Goal: Task Accomplishment & Management: Complete application form

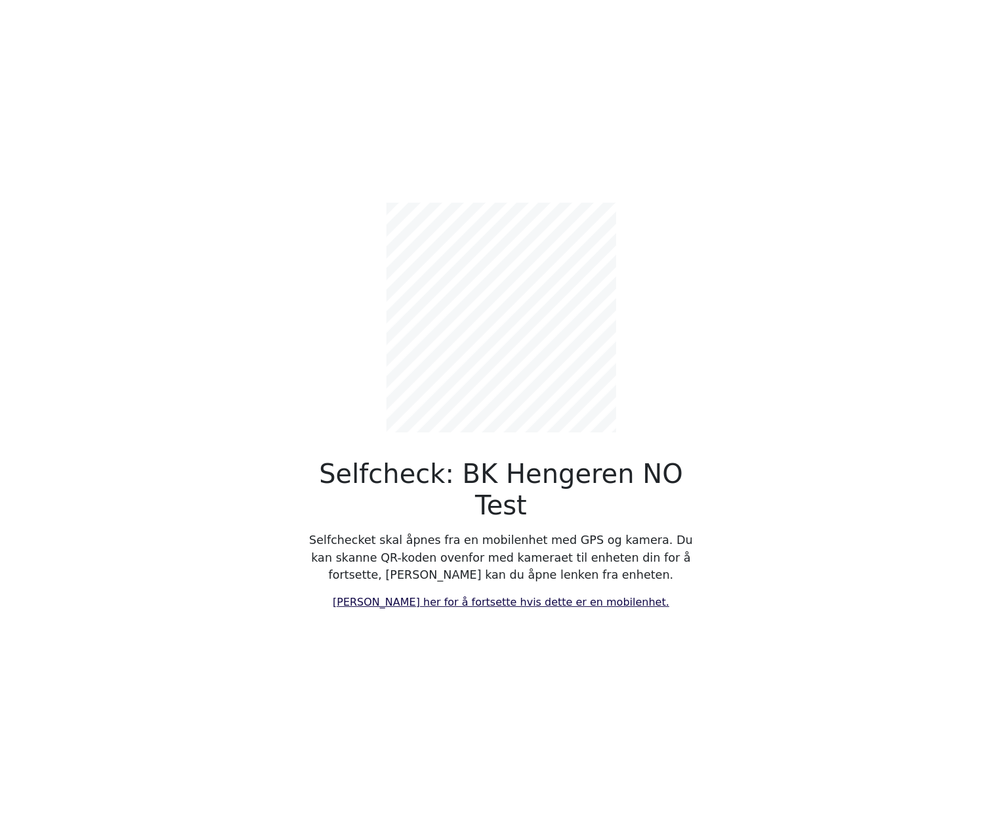
click at [486, 596] on link "[PERSON_NAME] her for å fortsette hvis dette er en mobilenhet." at bounding box center [501, 602] width 337 height 12
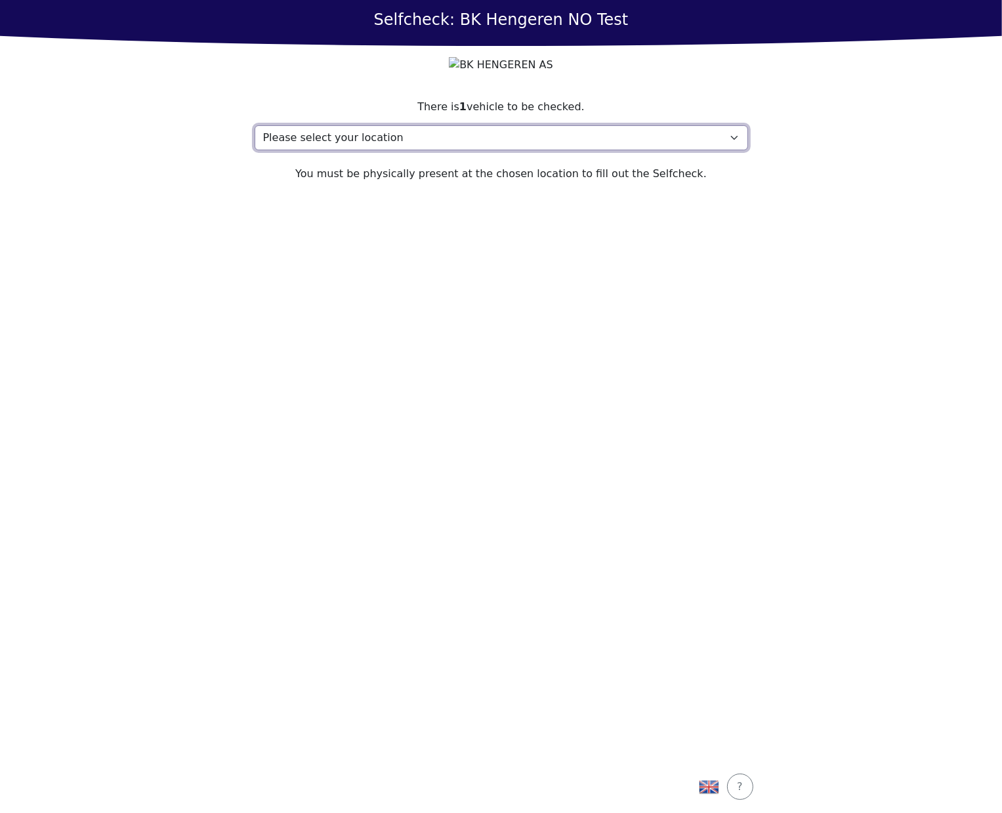
click at [508, 150] on select "Please select your location Address, 1000 Town My location isn't listed" at bounding box center [502, 137] width 494 height 25
select select "4788"
click at [255, 150] on select "Please select your location Address, 1000 Town My location isn't listed" at bounding box center [502, 137] width 494 height 25
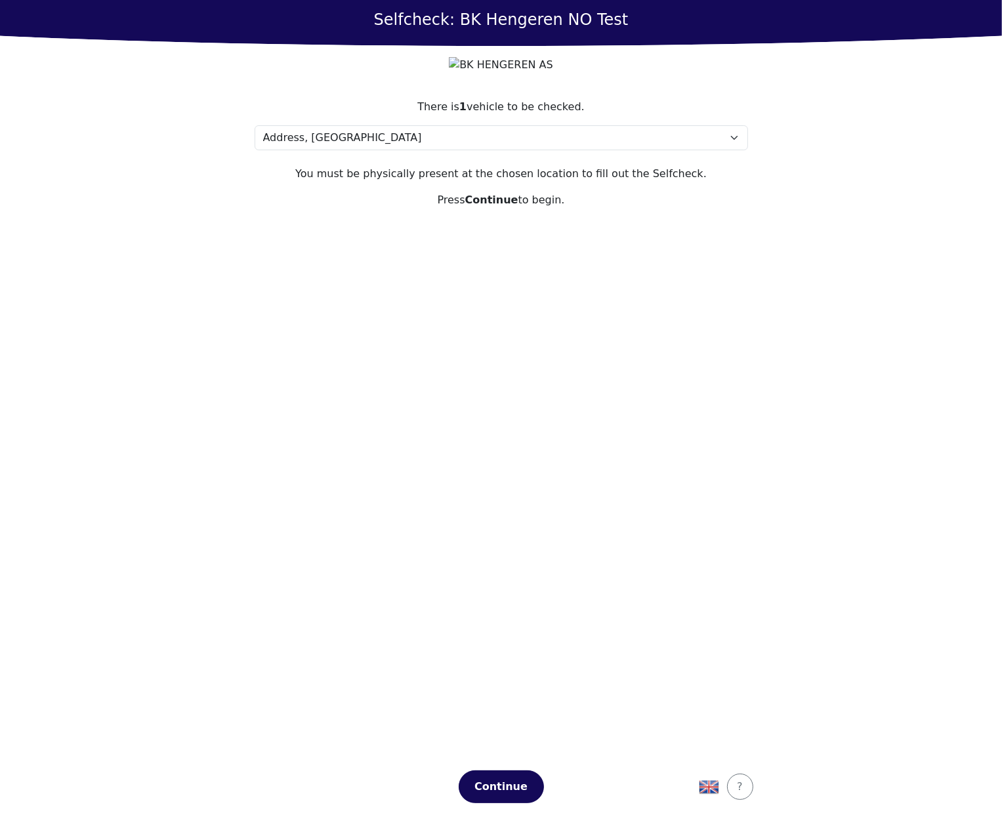
click at [616, 593] on section "There is 1 vehicle to be checked. Please select your location Address, 1000 Tow…" at bounding box center [501, 422] width 525 height 678
click at [513, 792] on div "Continue" at bounding box center [502, 787] width 58 height 16
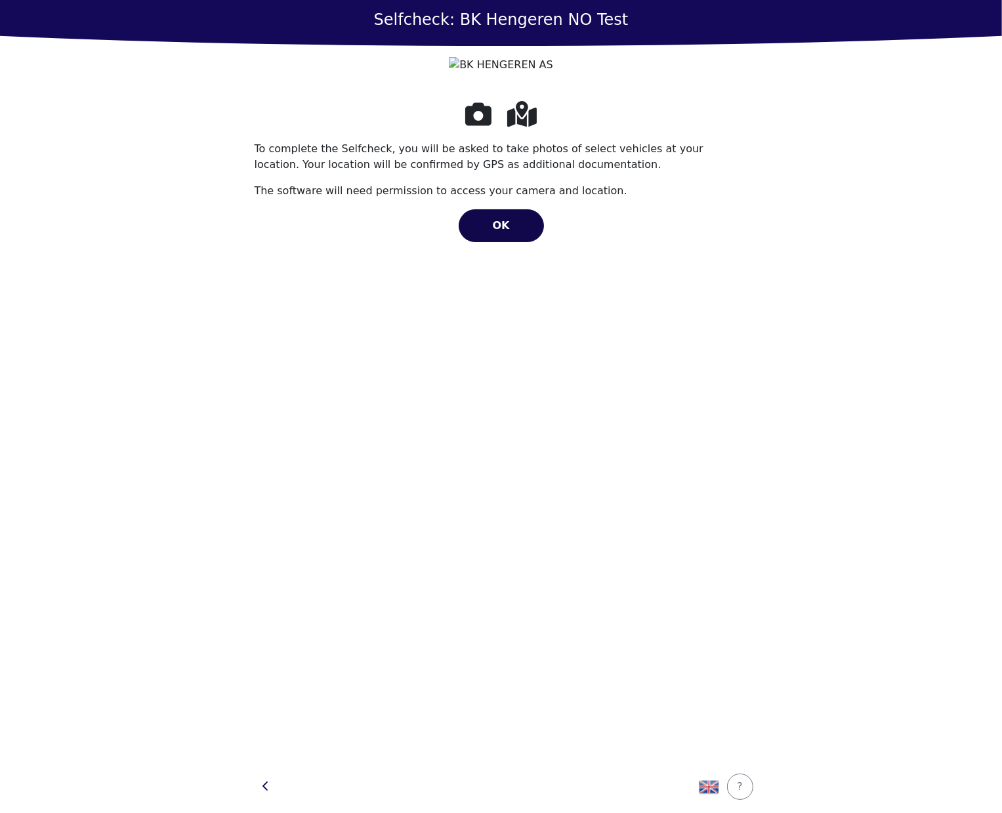
click at [520, 242] on button "OK" at bounding box center [501, 225] width 85 height 33
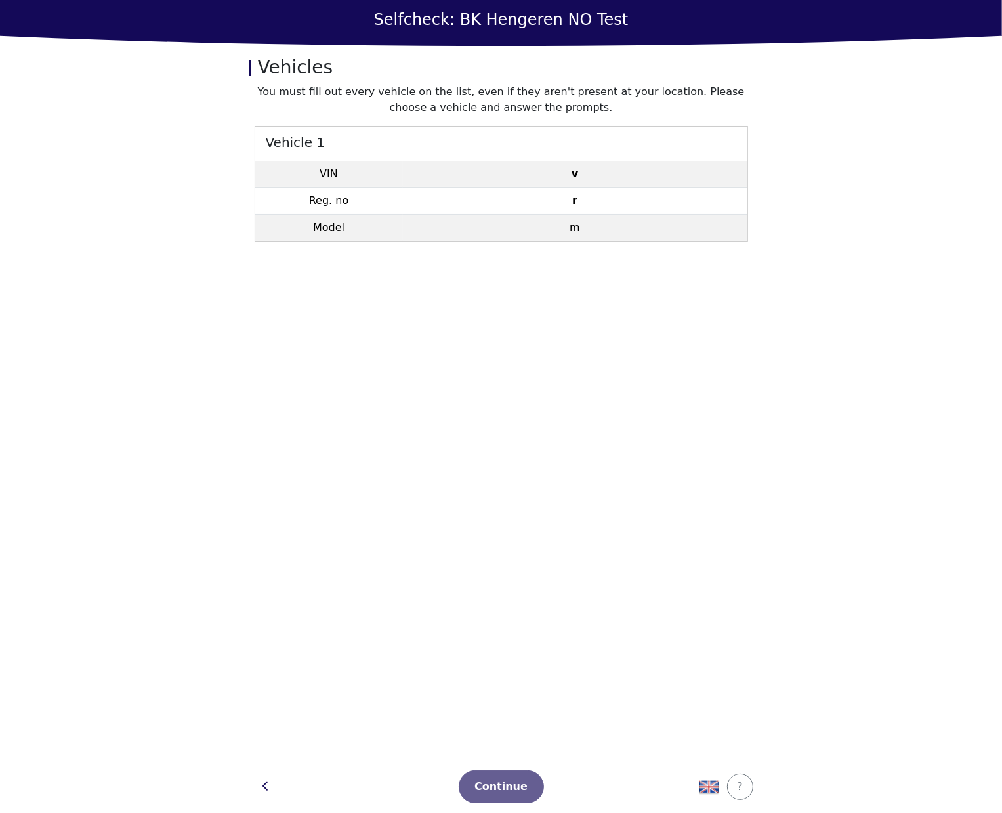
click at [556, 207] on td "r" at bounding box center [575, 201] width 345 height 27
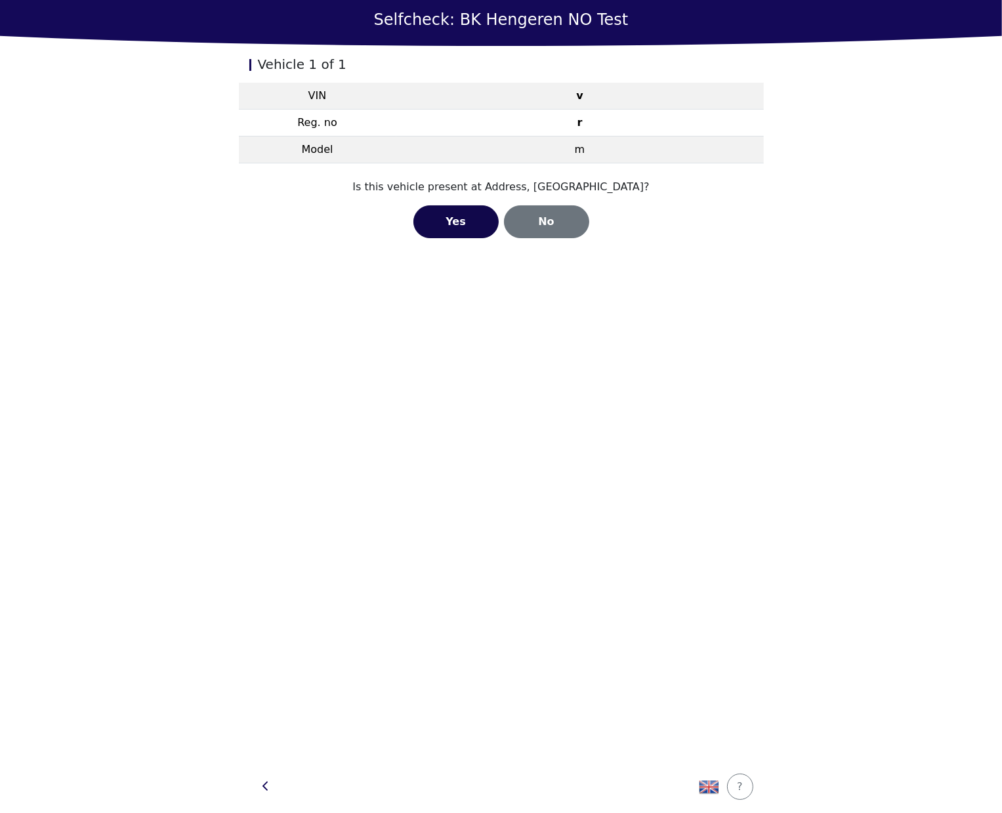
click at [454, 215] on div "Yes" at bounding box center [456, 222] width 58 height 16
click at [517, 215] on div "Open Camera" at bounding box center [501, 218] width 73 height 16
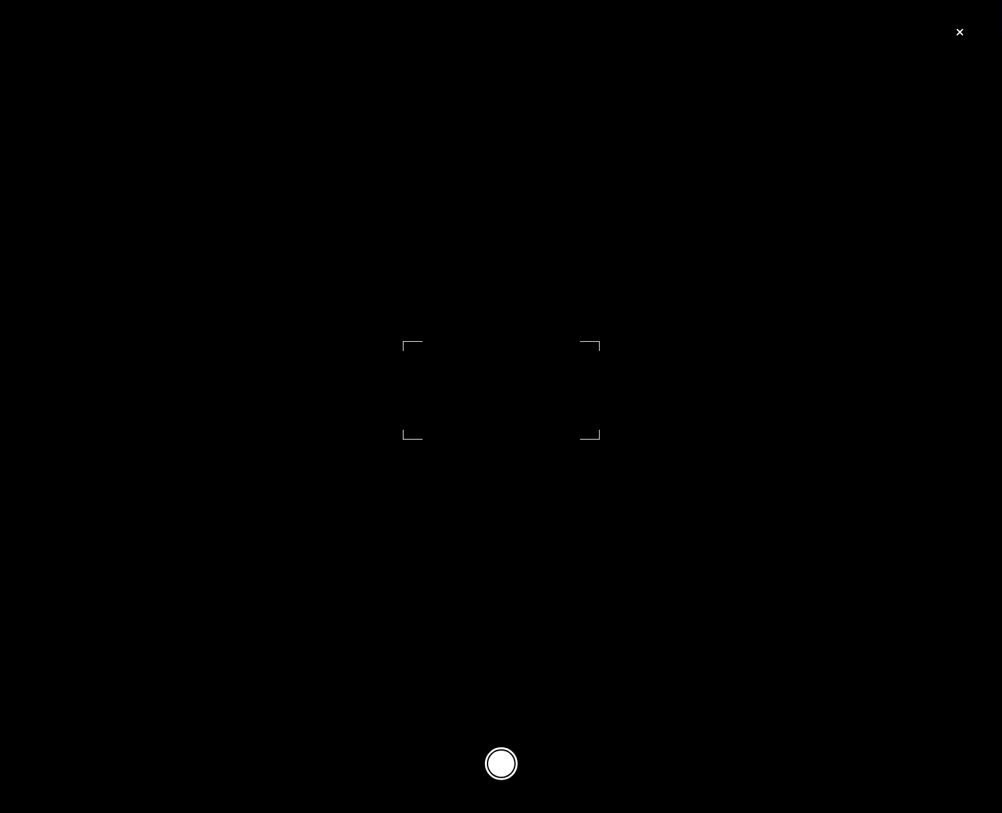
click at [499, 763] on button at bounding box center [501, 764] width 33 height 33
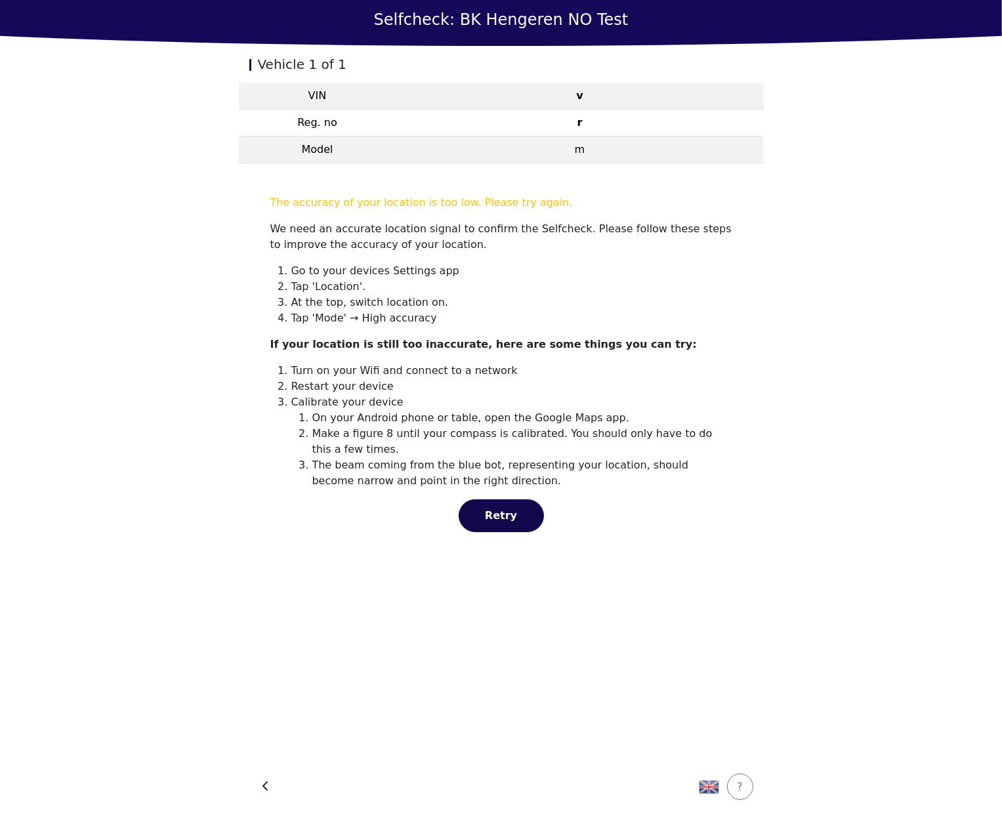
click at [505, 524] on button "Retry" at bounding box center [501, 515] width 85 height 33
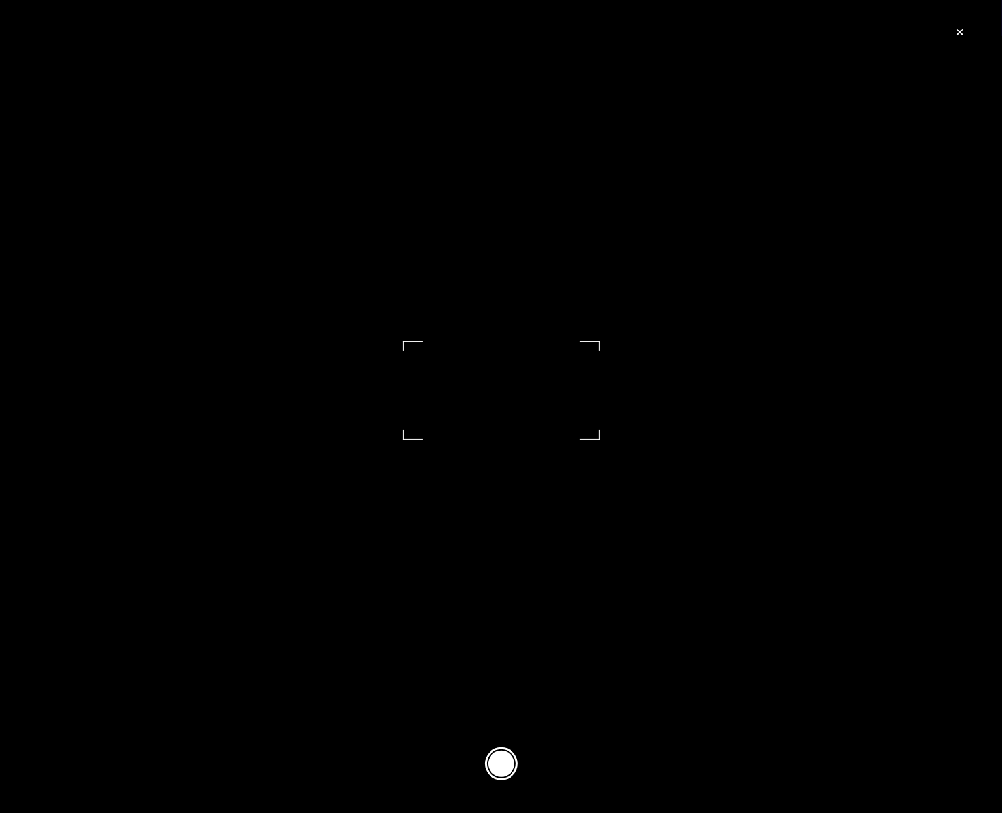
click at [498, 766] on button at bounding box center [501, 764] width 33 height 33
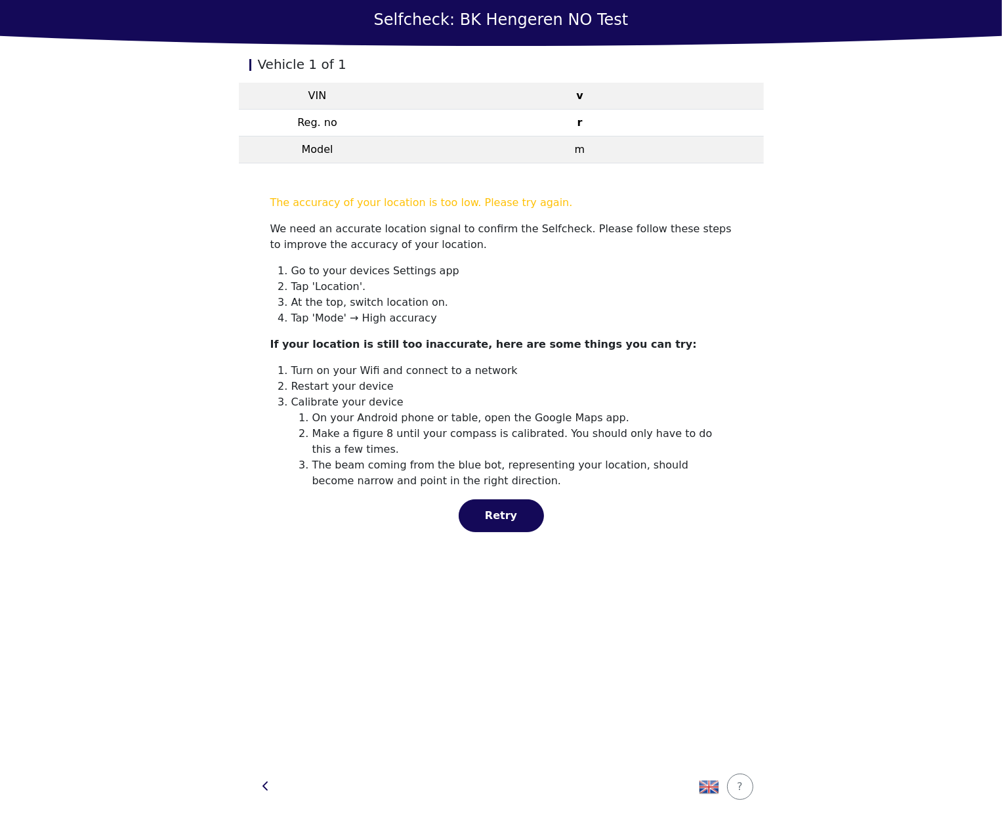
click at [520, 535] on section "The accuracy of your location is too low. Please try again. We need an accurate…" at bounding box center [502, 363] width 494 height 369
click at [519, 515] on div "Retry" at bounding box center [502, 516] width 58 height 16
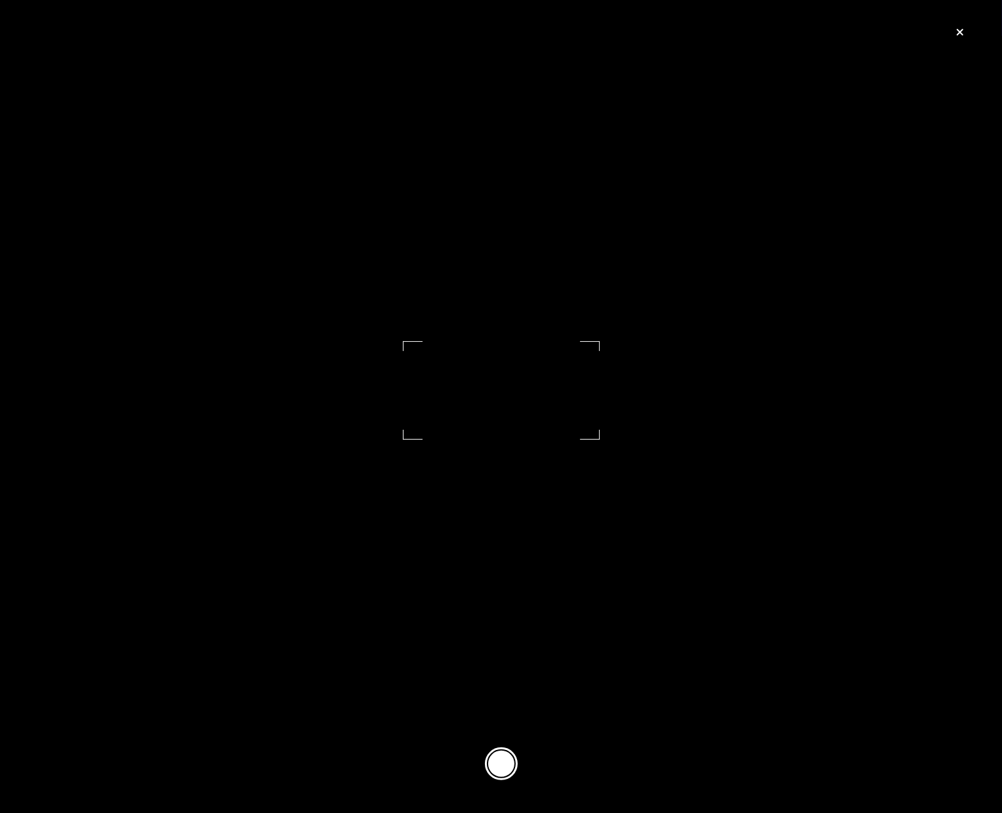
click at [496, 777] on button at bounding box center [501, 764] width 33 height 33
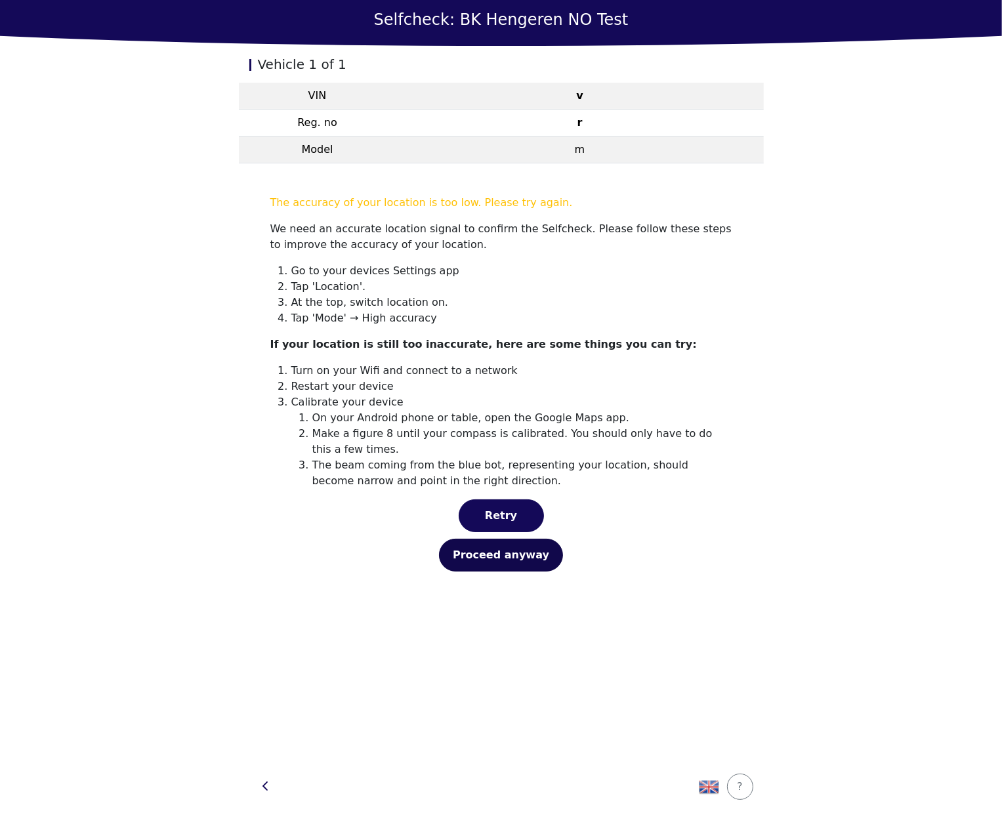
click at [517, 551] on div "Proceed anyway" at bounding box center [501, 555] width 96 height 16
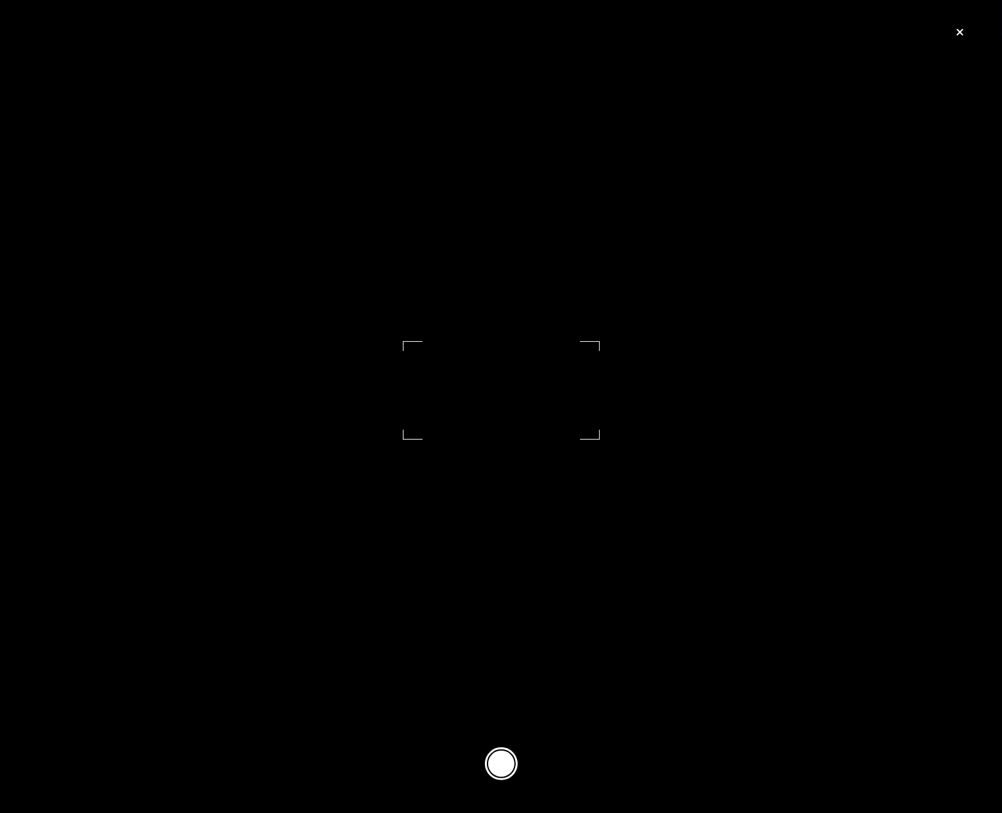
click at [499, 778] on button at bounding box center [501, 764] width 33 height 33
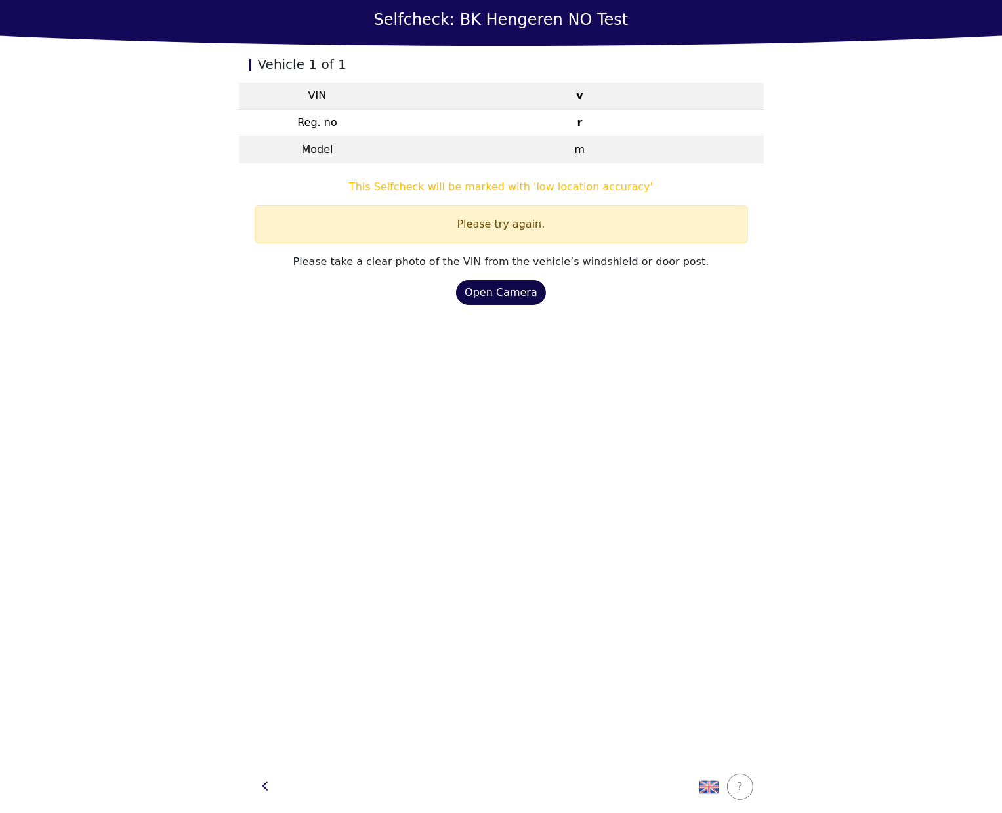
click at [504, 299] on div "Open Camera" at bounding box center [501, 293] width 73 height 16
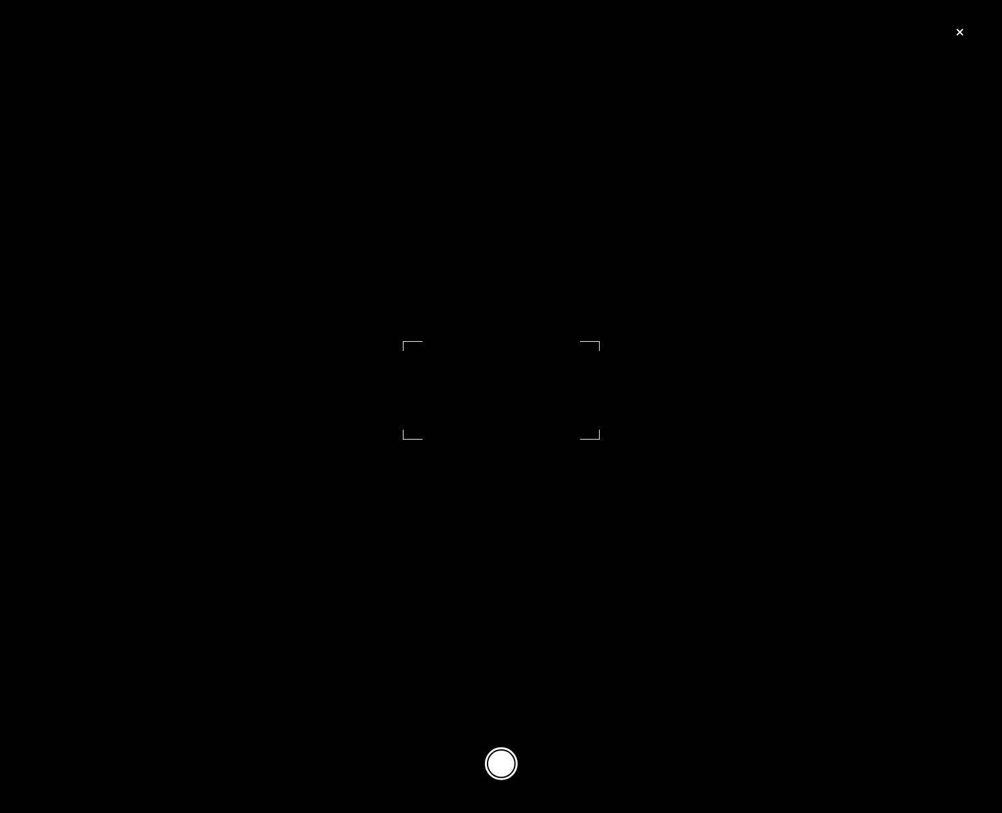
click at [501, 779] on button at bounding box center [501, 764] width 33 height 33
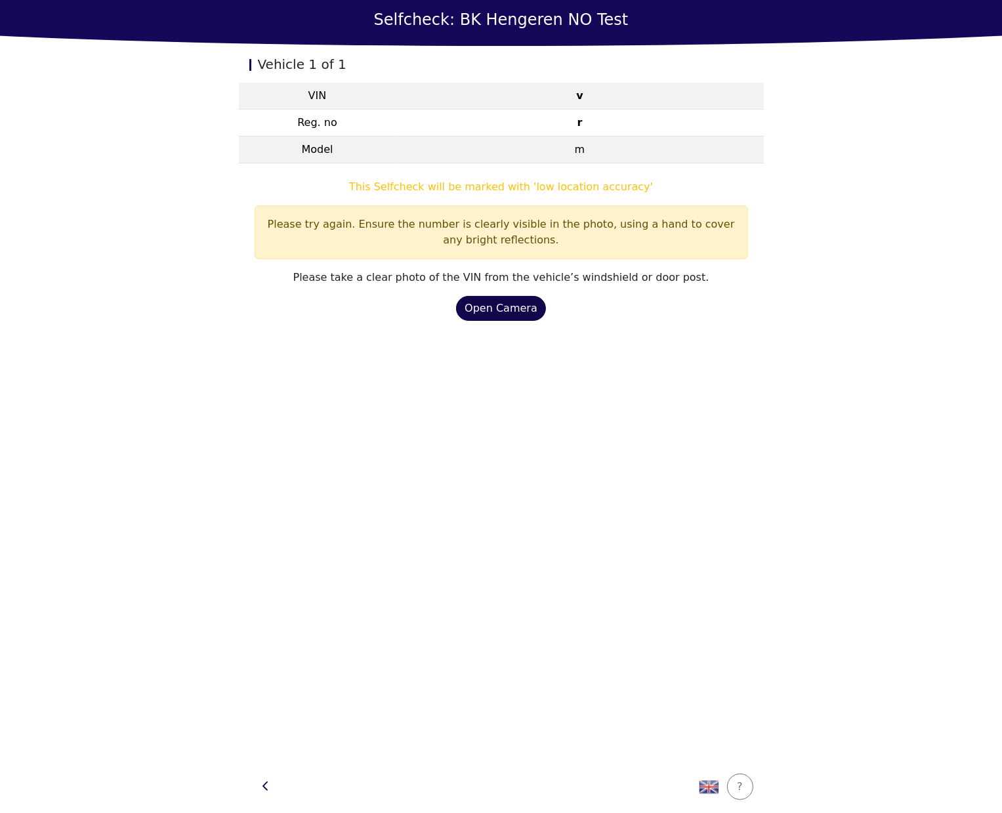
click at [501, 313] on div "Open Camera" at bounding box center [501, 309] width 73 height 16
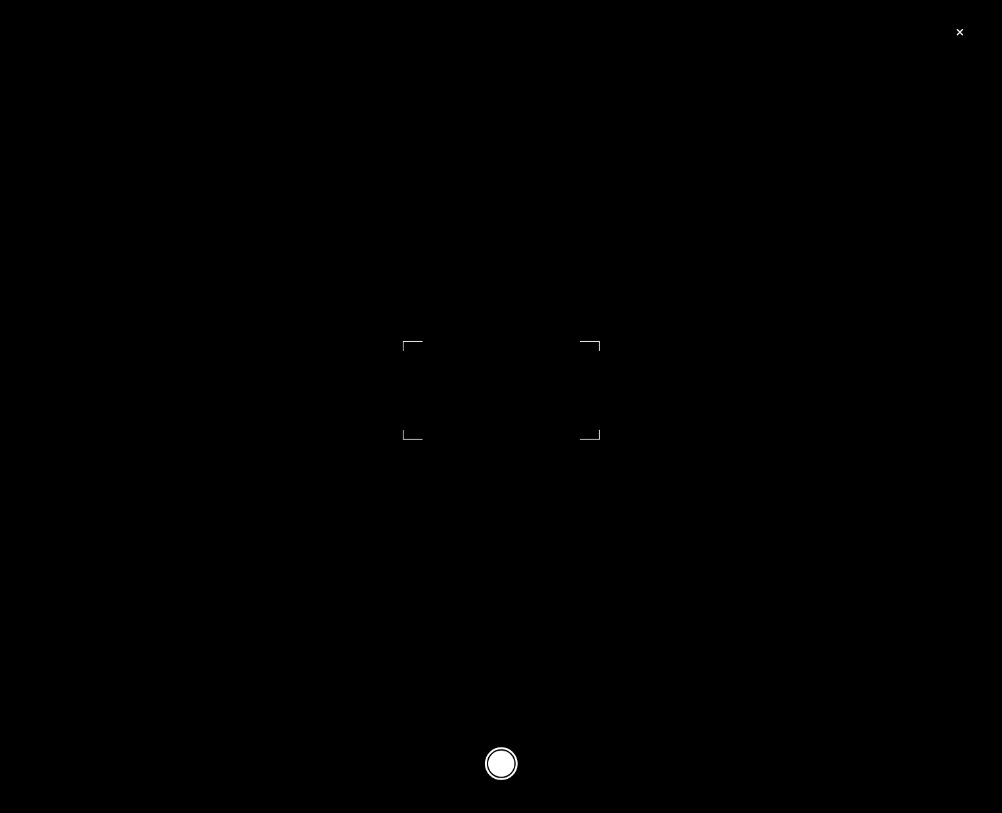
click at [504, 774] on button at bounding box center [501, 764] width 33 height 33
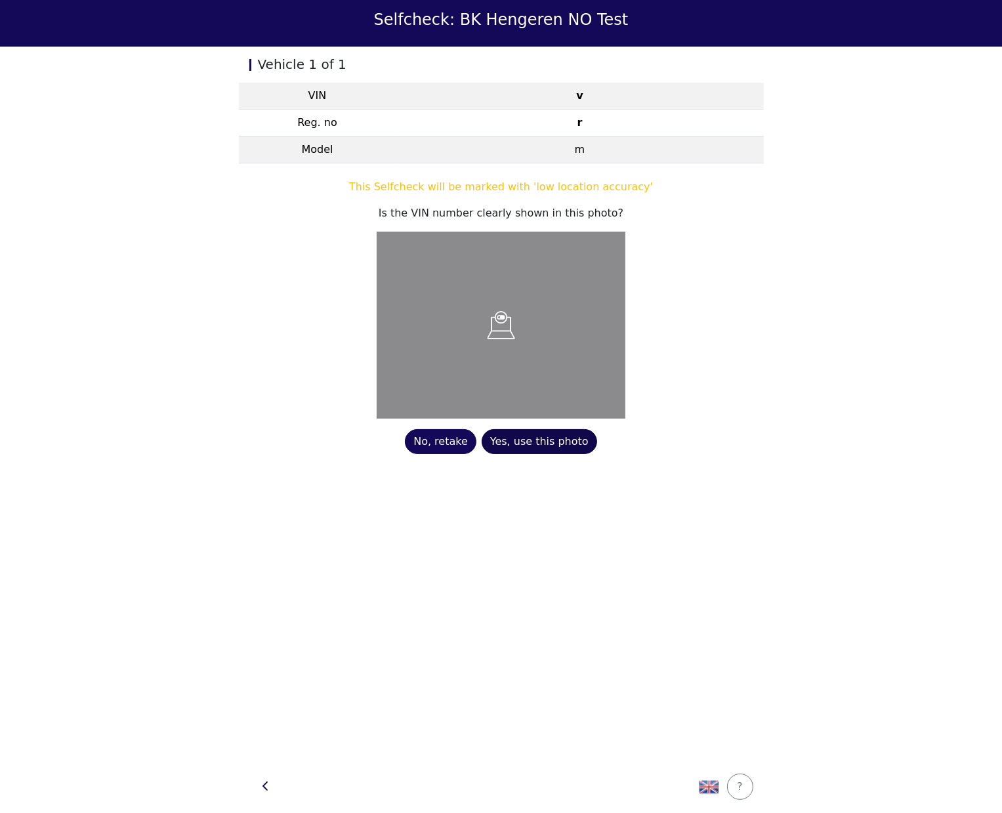
click at [526, 447] on div "Yes, use this photo" at bounding box center [539, 442] width 98 height 16
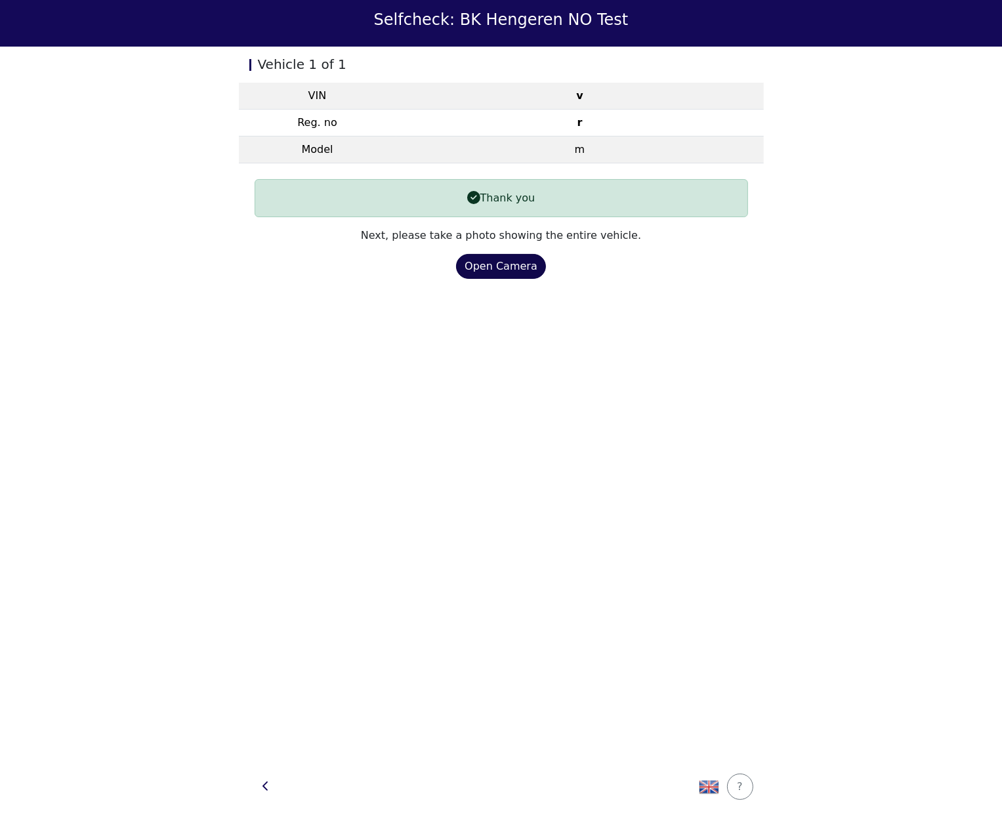
click at [512, 276] on button "Open Camera" at bounding box center [501, 266] width 90 height 25
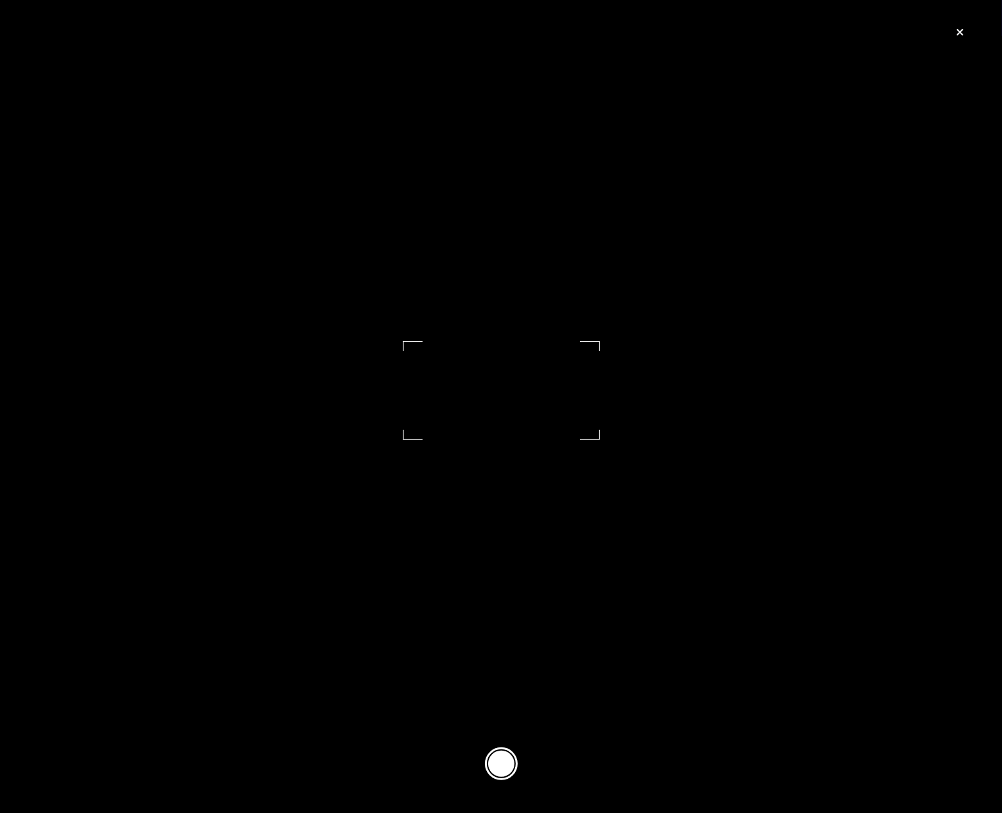
click at [501, 761] on button at bounding box center [501, 764] width 33 height 33
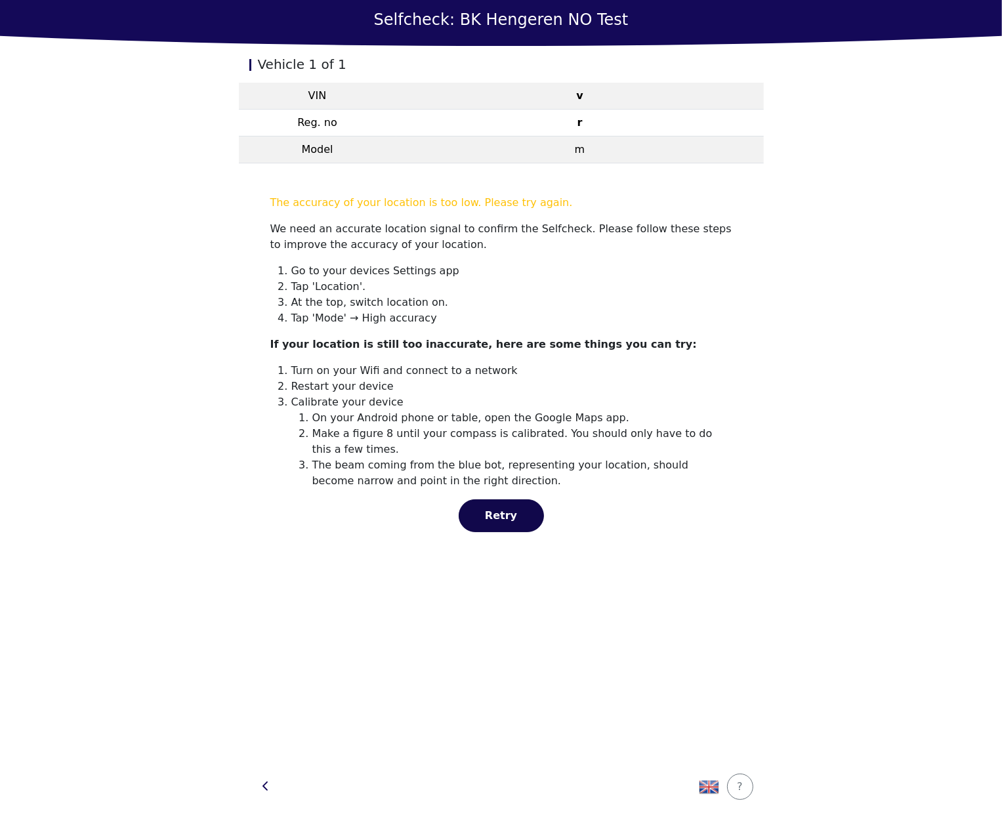
click at [494, 514] on span "Retry" at bounding box center [501, 515] width 32 height 12
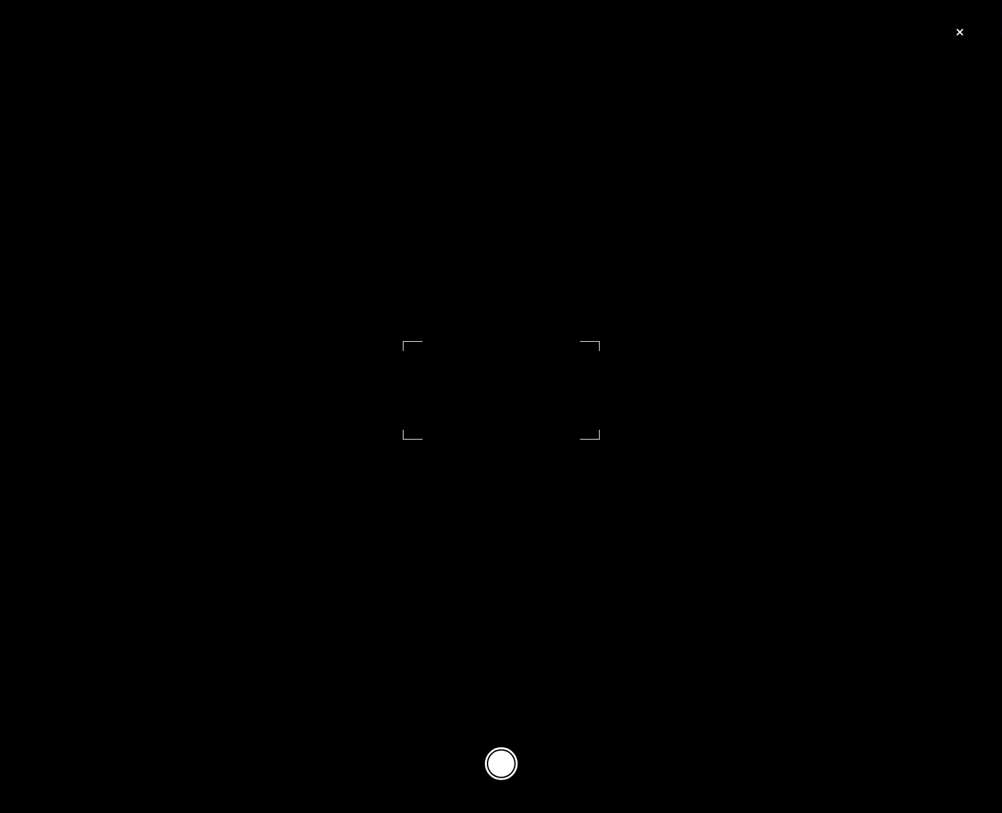
click at [499, 762] on button at bounding box center [501, 764] width 33 height 33
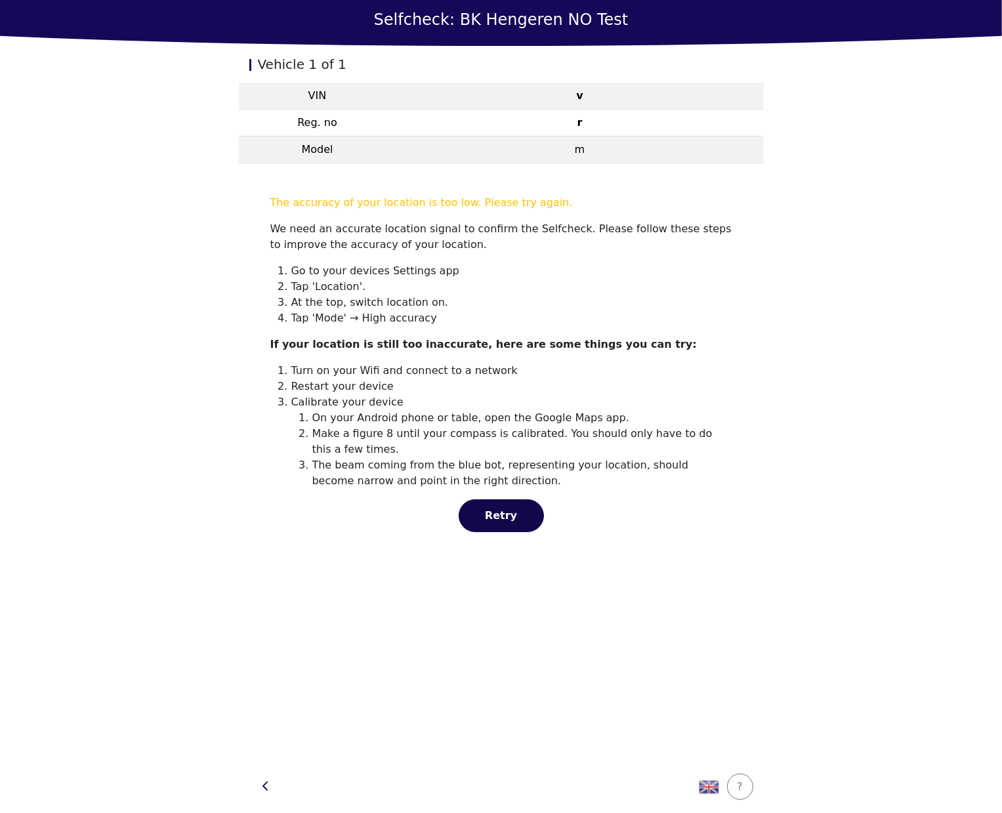
click at [497, 517] on span "Retry" at bounding box center [501, 515] width 32 height 12
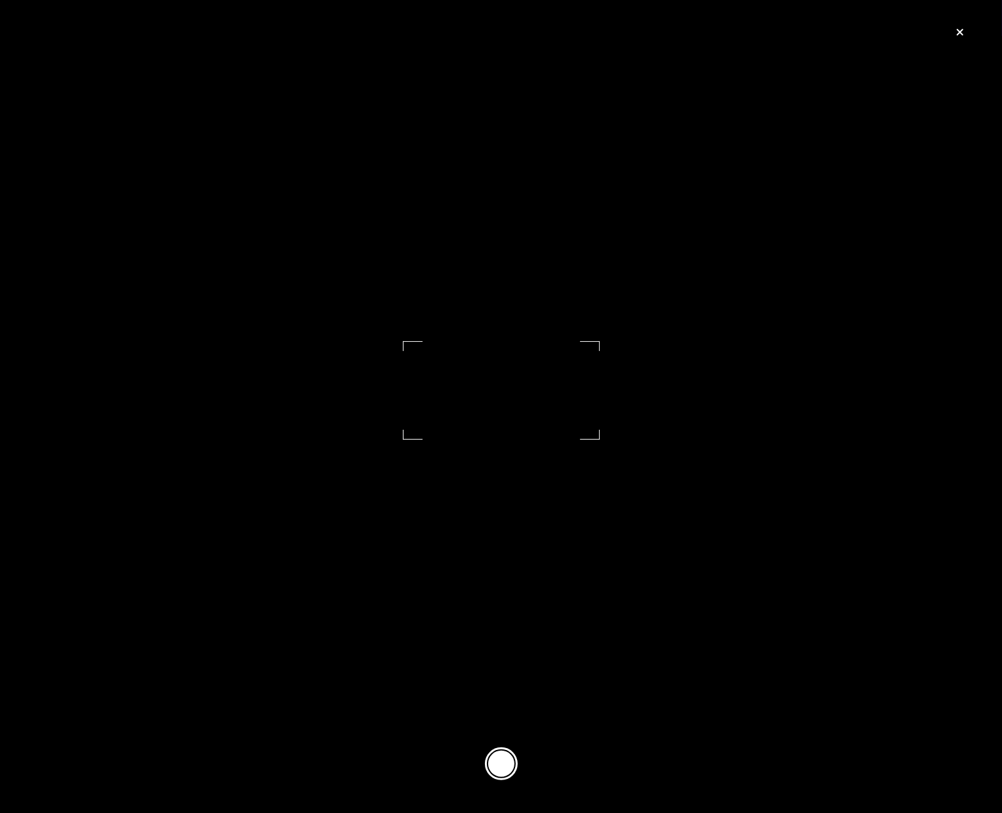
click at [494, 772] on button at bounding box center [501, 764] width 33 height 33
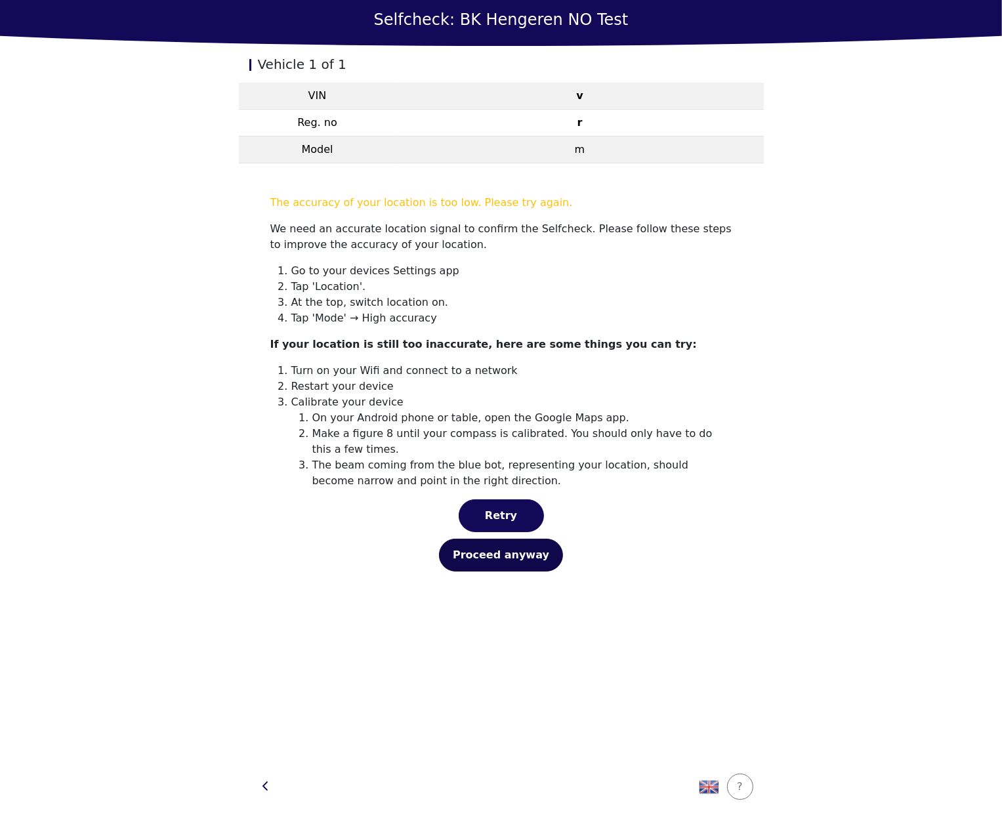
click at [507, 556] on div "Proceed anyway" at bounding box center [501, 555] width 96 height 16
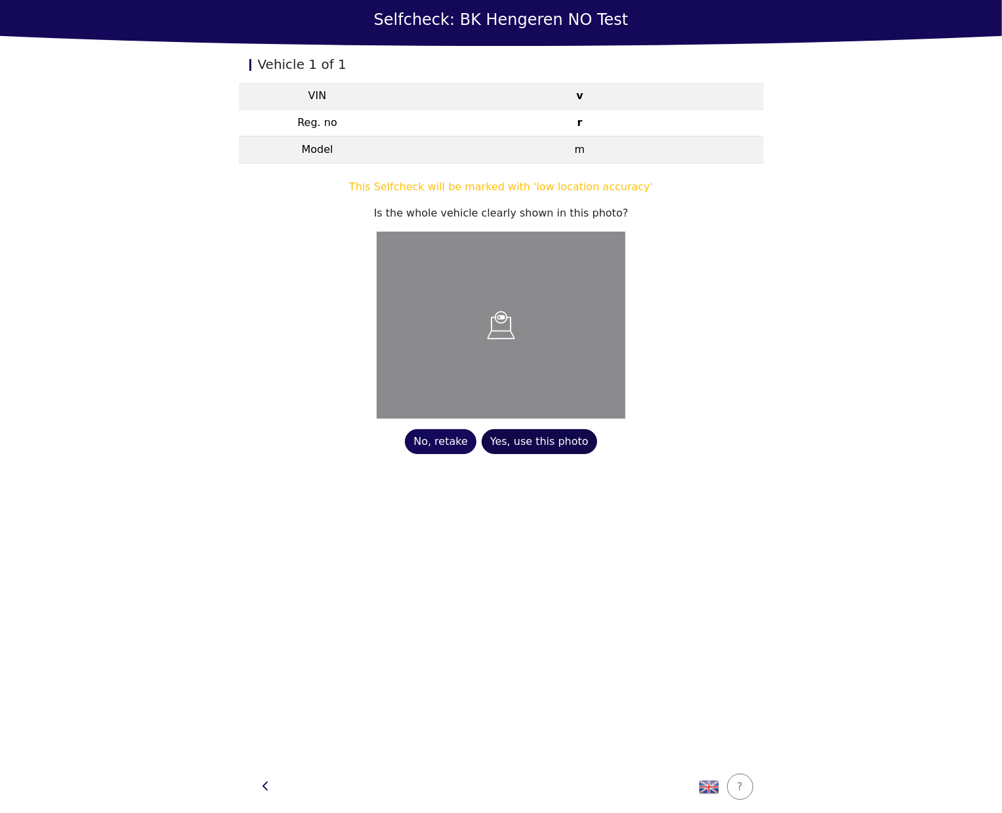
click at [526, 436] on div "Yes, use this photo" at bounding box center [539, 442] width 98 height 16
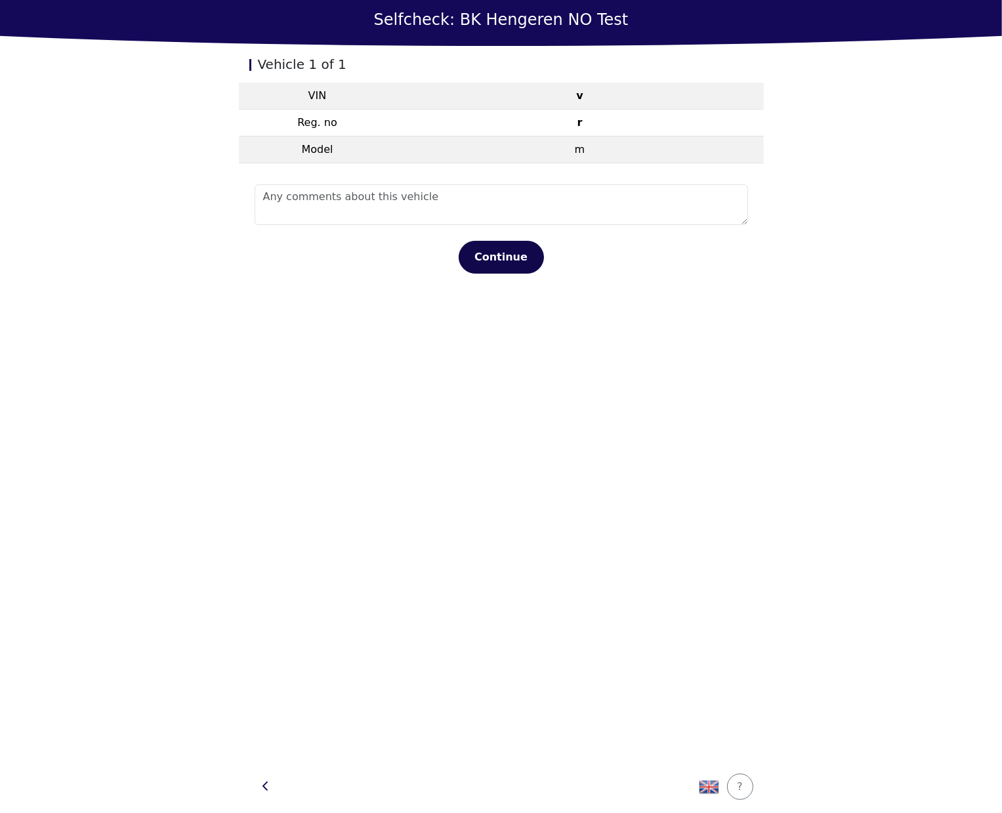
click at [522, 245] on button "Continue" at bounding box center [501, 257] width 85 height 33
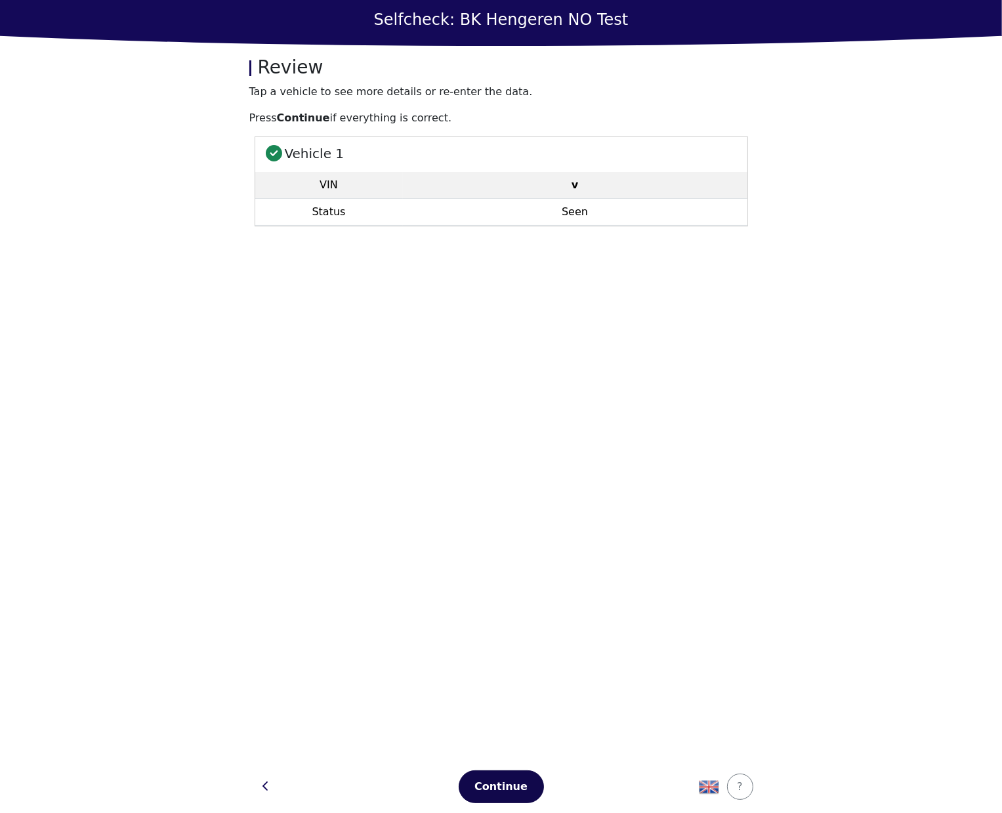
click at [499, 793] on div "Continue" at bounding box center [502, 787] width 58 height 16
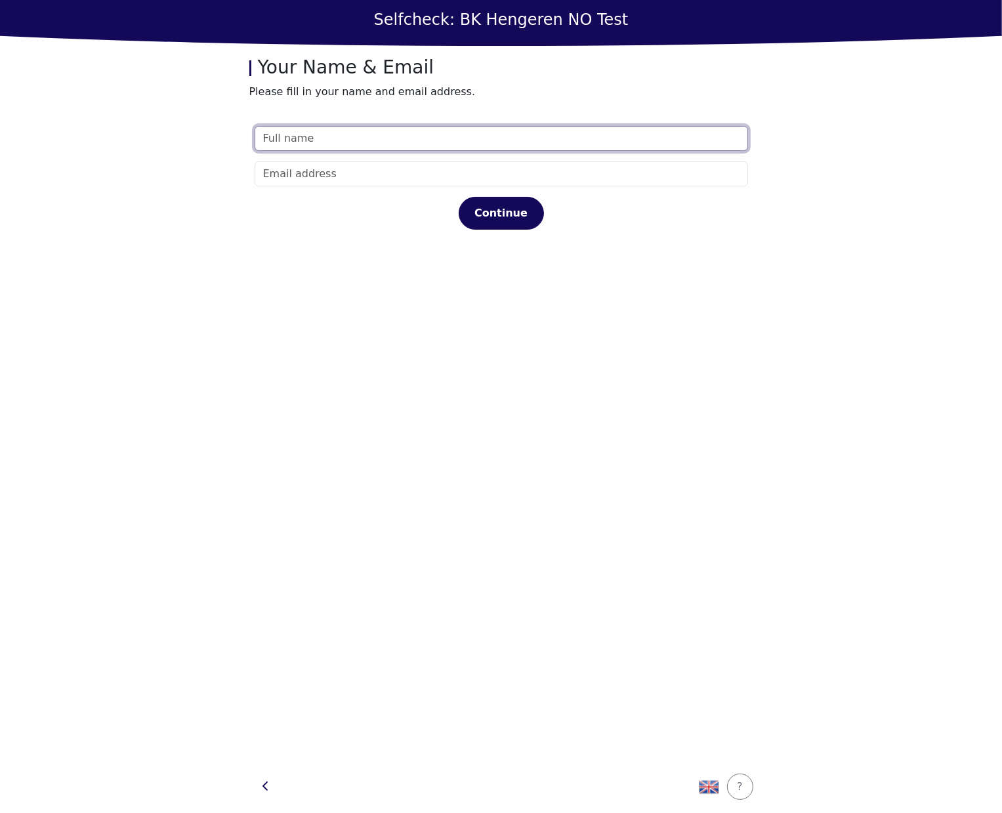
click at [403, 141] on input "text" at bounding box center [502, 138] width 494 height 25
type input "test"
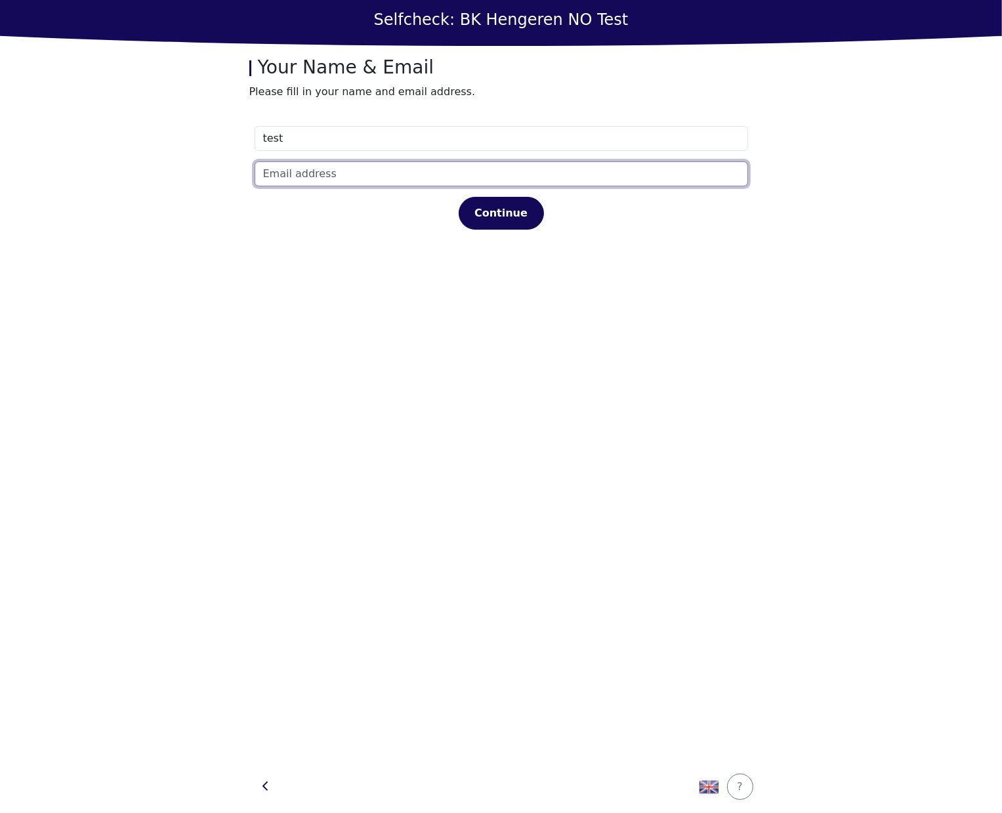
type input "e"
type input "test@test.dk"
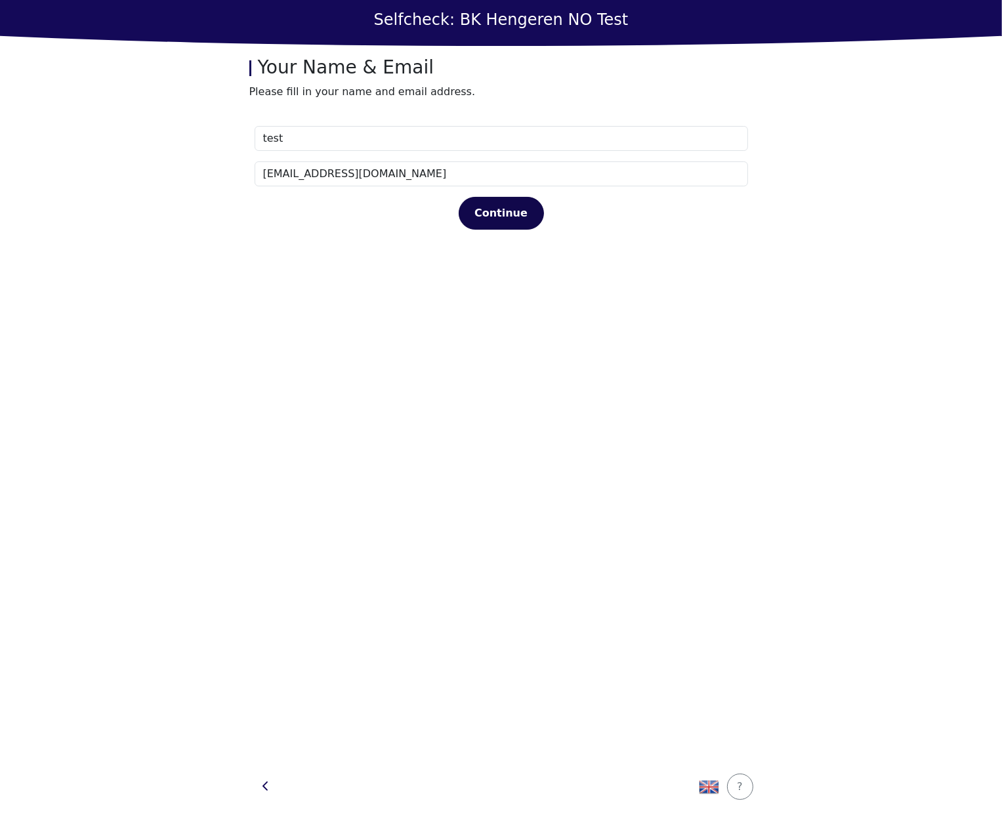
click at [489, 212] on div "Continue" at bounding box center [502, 213] width 58 height 16
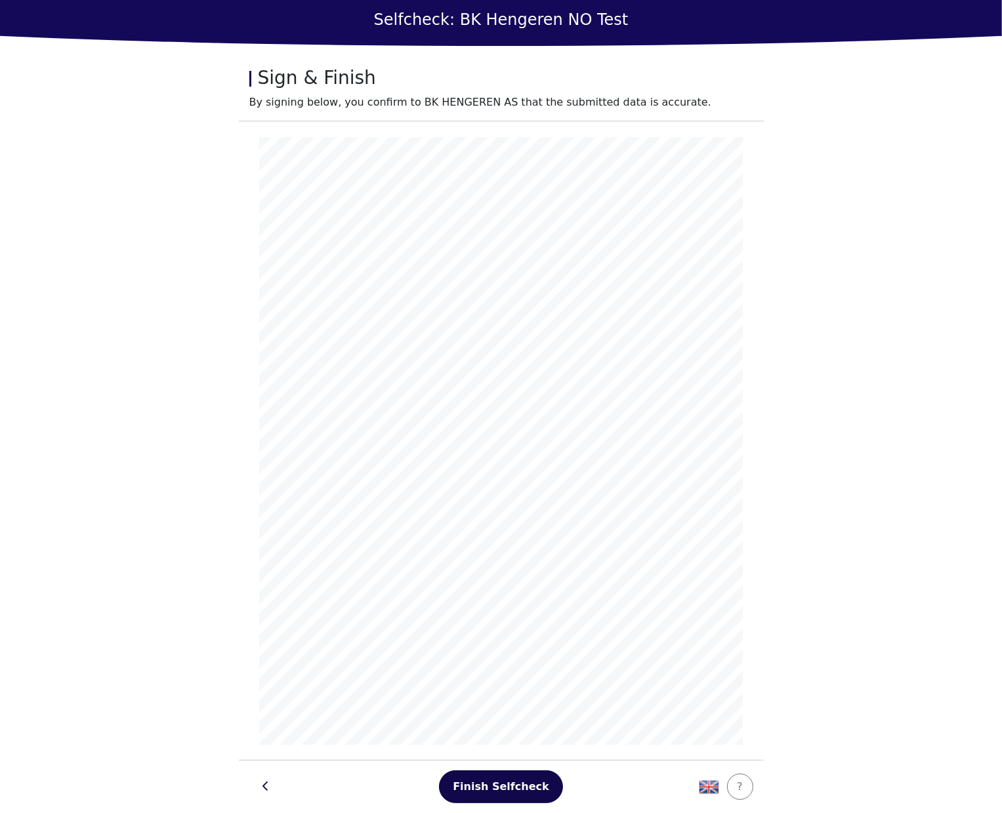
click at [509, 784] on div "Finish Selfcheck" at bounding box center [501, 787] width 96 height 16
